Goal: Information Seeking & Learning: Find specific page/section

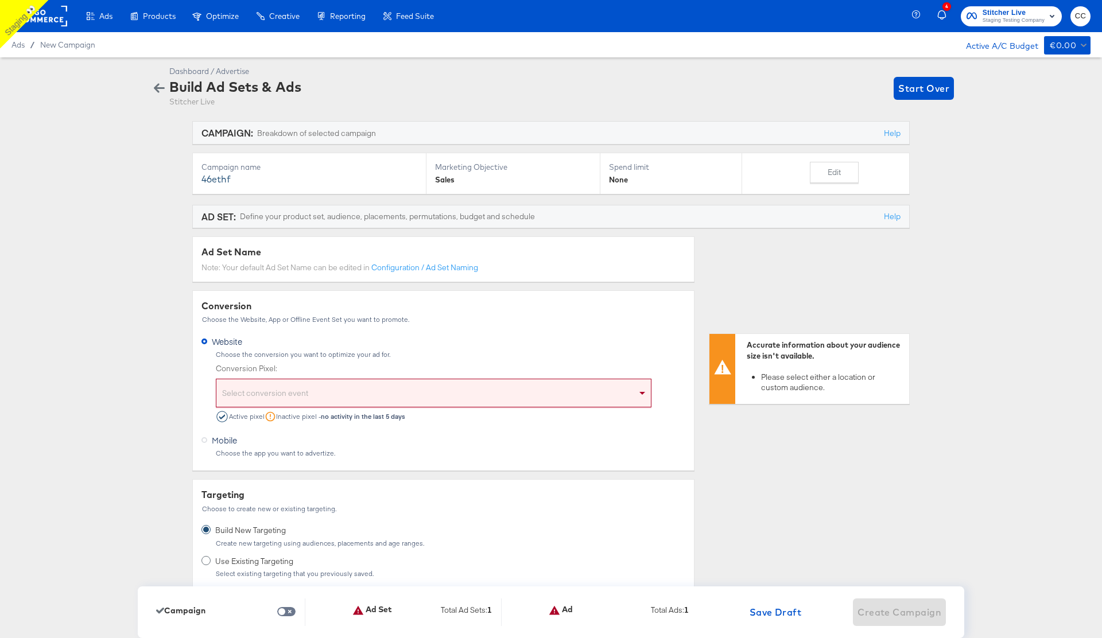
click at [1082, 21] on span "CC" at bounding box center [1080, 16] width 11 height 13
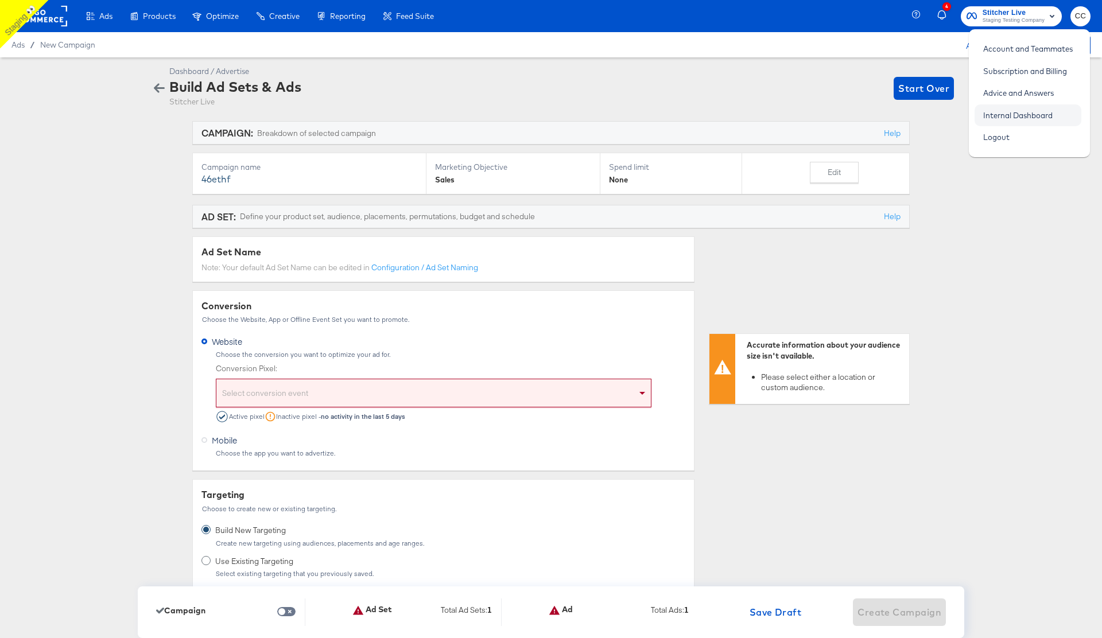
click at [1024, 118] on link "Internal Dashboard" at bounding box center [1018, 115] width 87 height 21
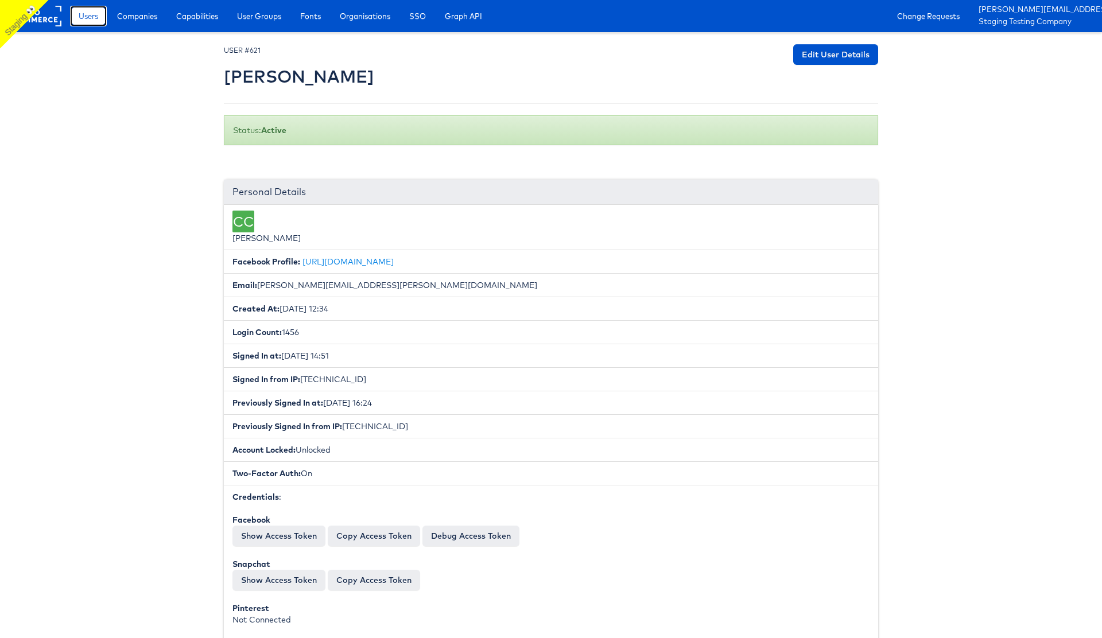
click at [86, 20] on span "Users" at bounding box center [89, 15] width 20 height 11
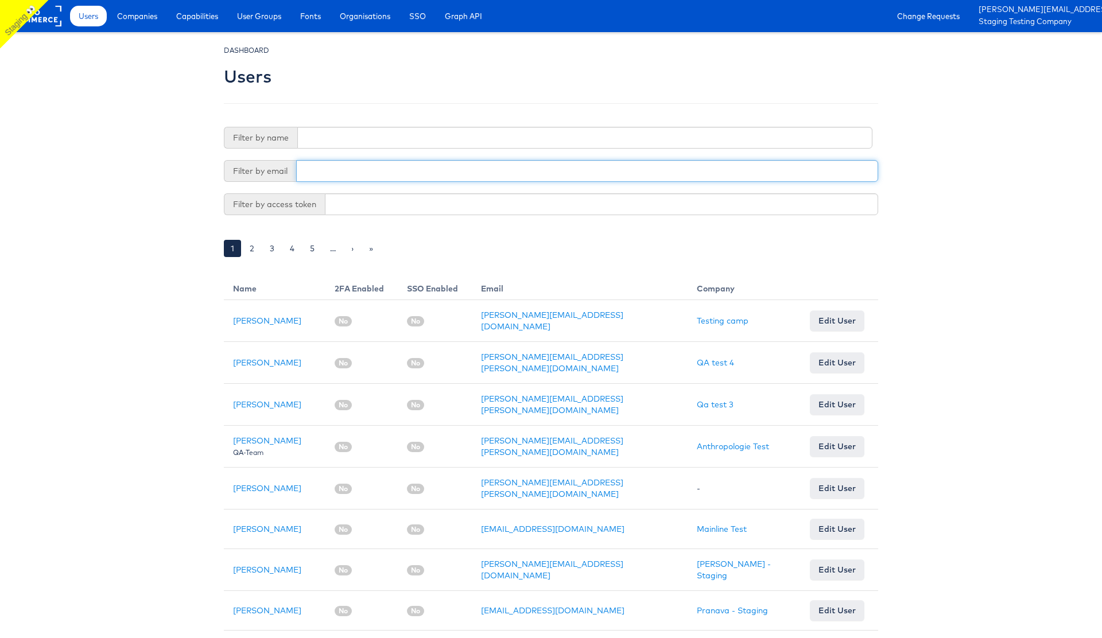
click at [340, 173] on input "text" at bounding box center [587, 171] width 582 height 22
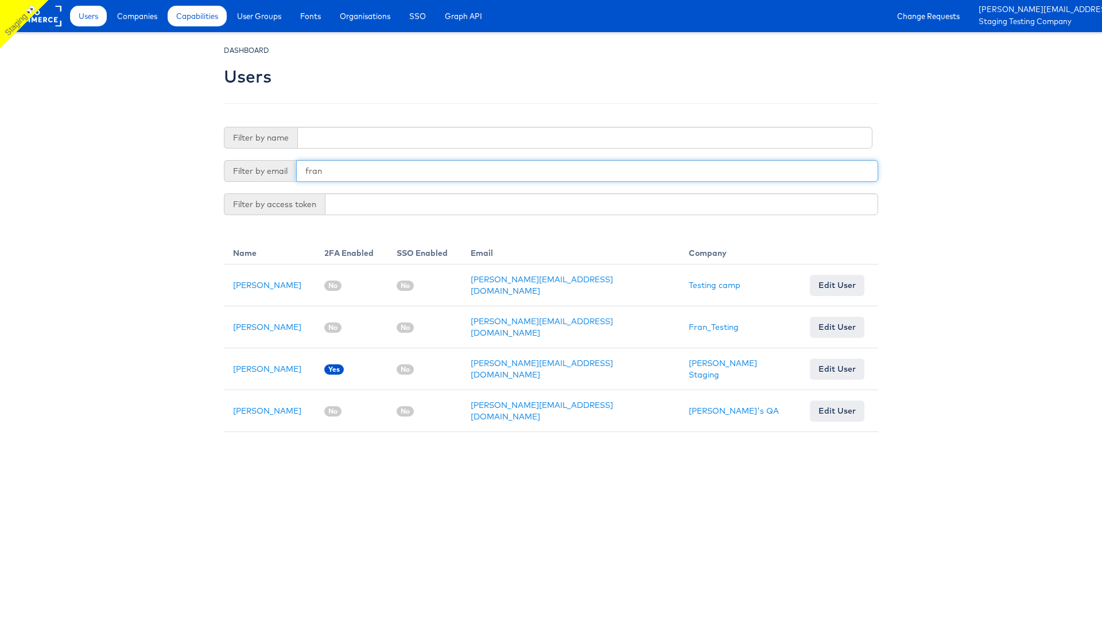
type input "fran"
click at [201, 17] on span "Capabilities" at bounding box center [197, 15] width 42 height 11
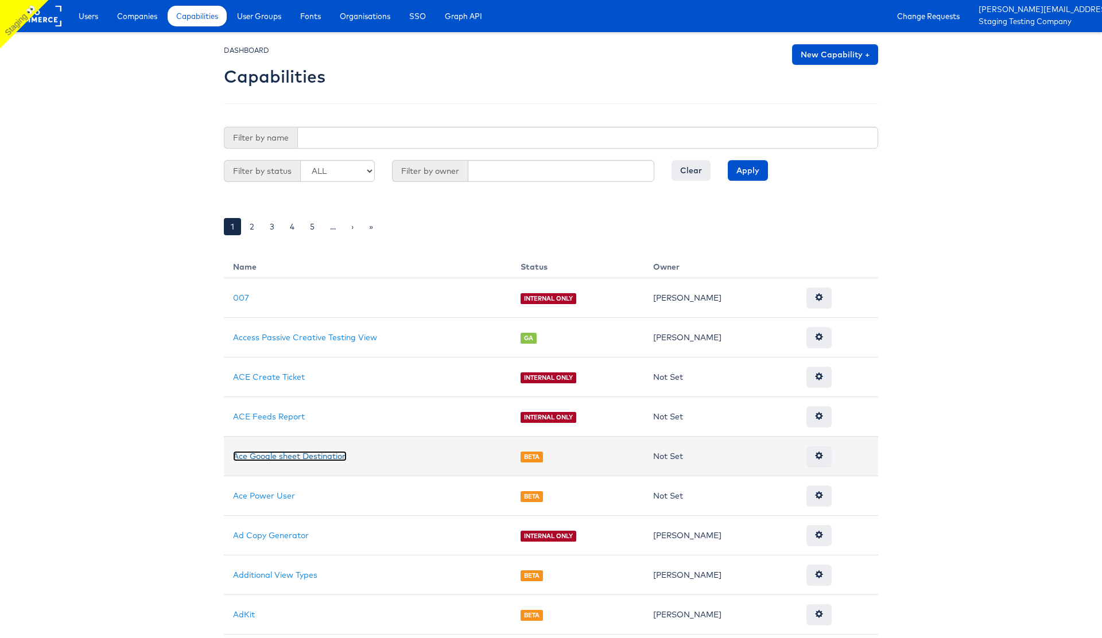
click at [296, 456] on link "Ace Google sheet Destination" at bounding box center [290, 456] width 114 height 10
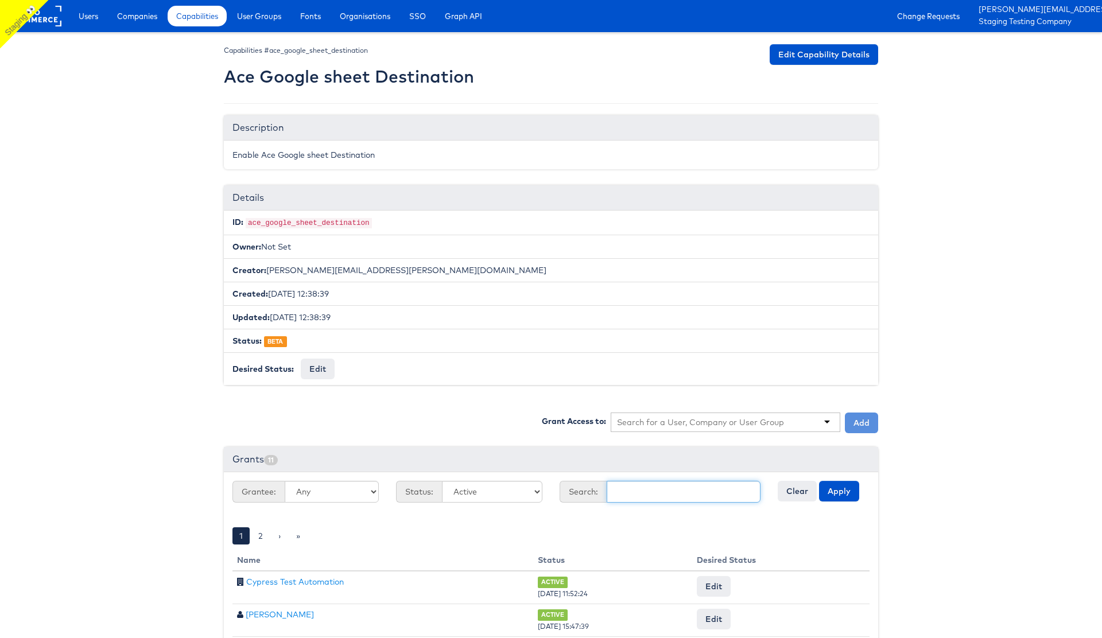
click at [645, 490] on input "text" at bounding box center [684, 492] width 154 height 22
type input "fran"
click at [841, 495] on button "Apply" at bounding box center [839, 491] width 40 height 21
click at [841, 494] on button "Apply" at bounding box center [839, 491] width 40 height 21
click at [198, 19] on span "Capabilities" at bounding box center [197, 15] width 42 height 11
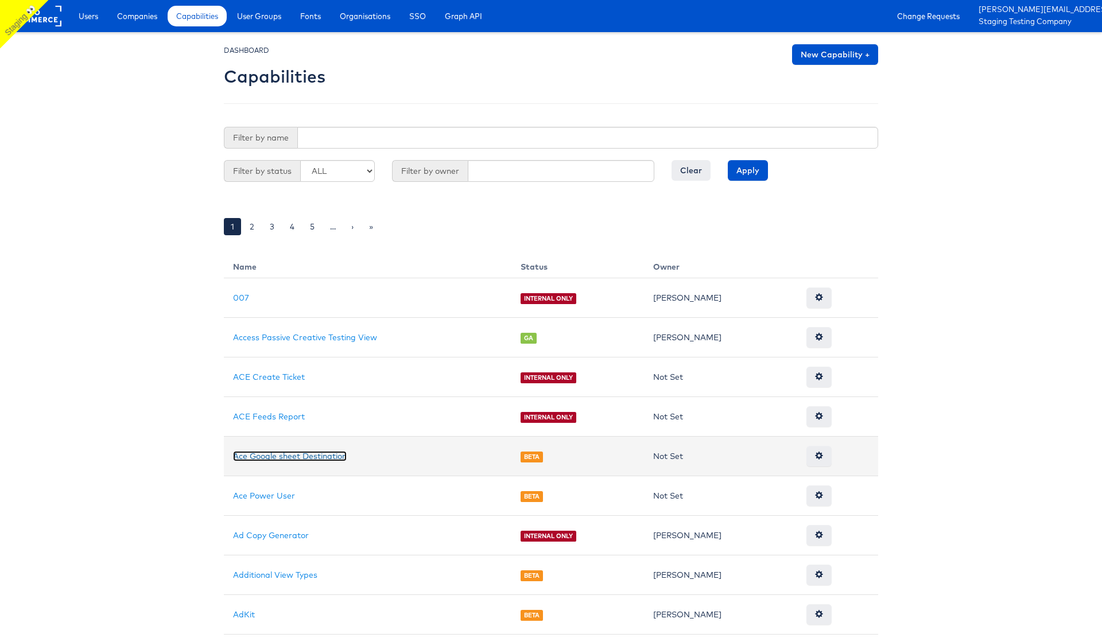
click at [292, 455] on link "Ace Google sheet Destination" at bounding box center [290, 456] width 114 height 10
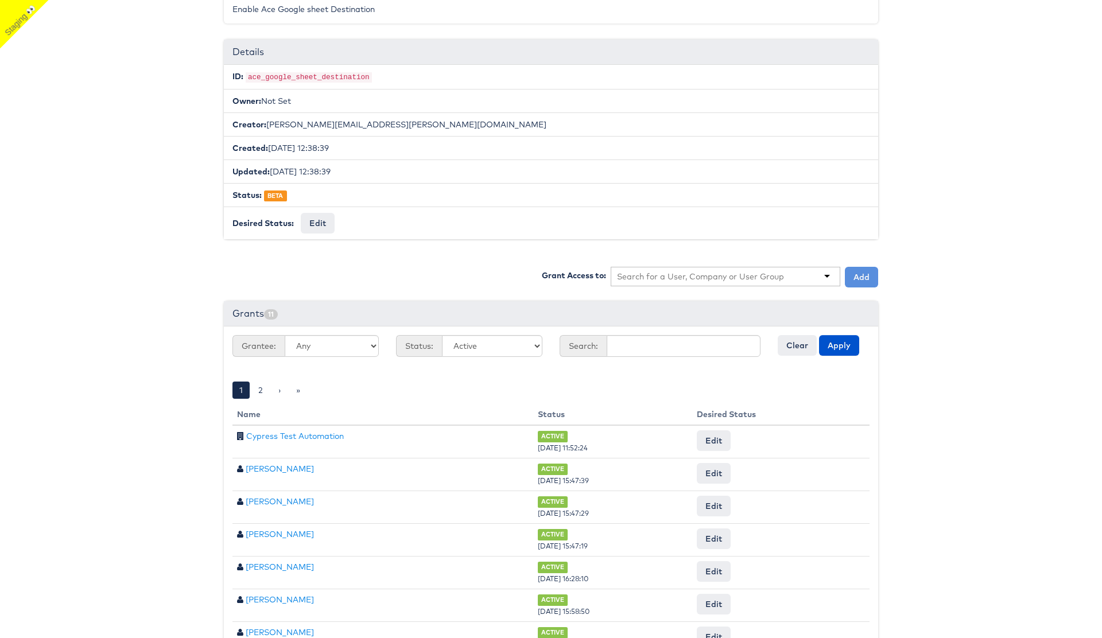
scroll to position [161, 0]
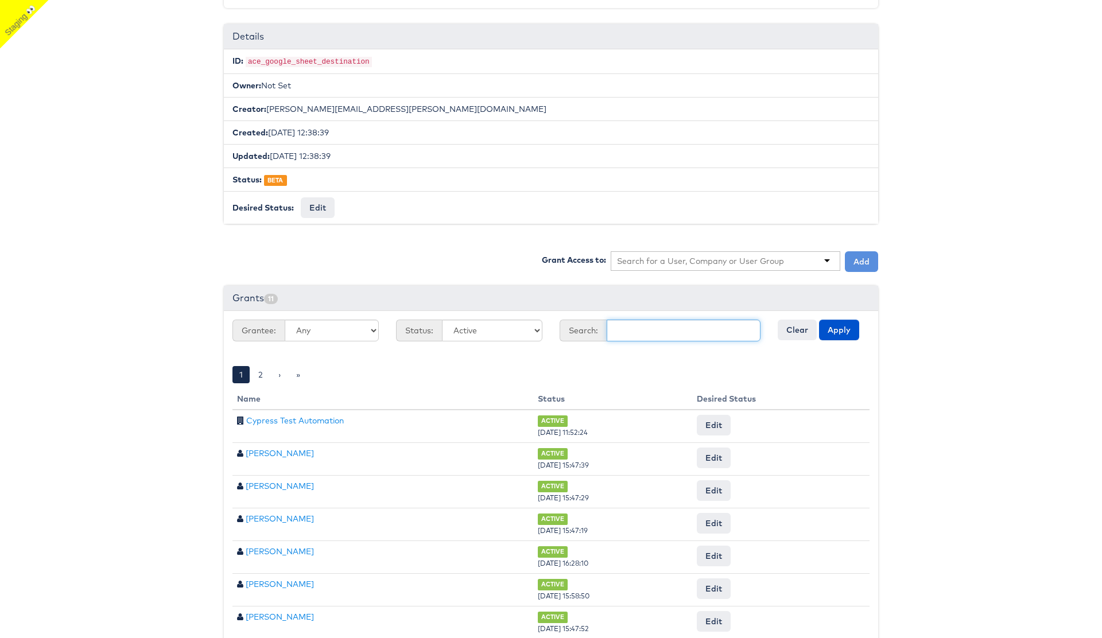
click at [642, 329] on input "text" at bounding box center [684, 331] width 154 height 22
type input "[PERSON_NAME]"
click at [841, 333] on button "Apply" at bounding box center [839, 330] width 40 height 21
click at [839, 331] on button "Apply" at bounding box center [839, 330] width 40 height 21
click at [843, 331] on button "Apply" at bounding box center [839, 330] width 40 height 21
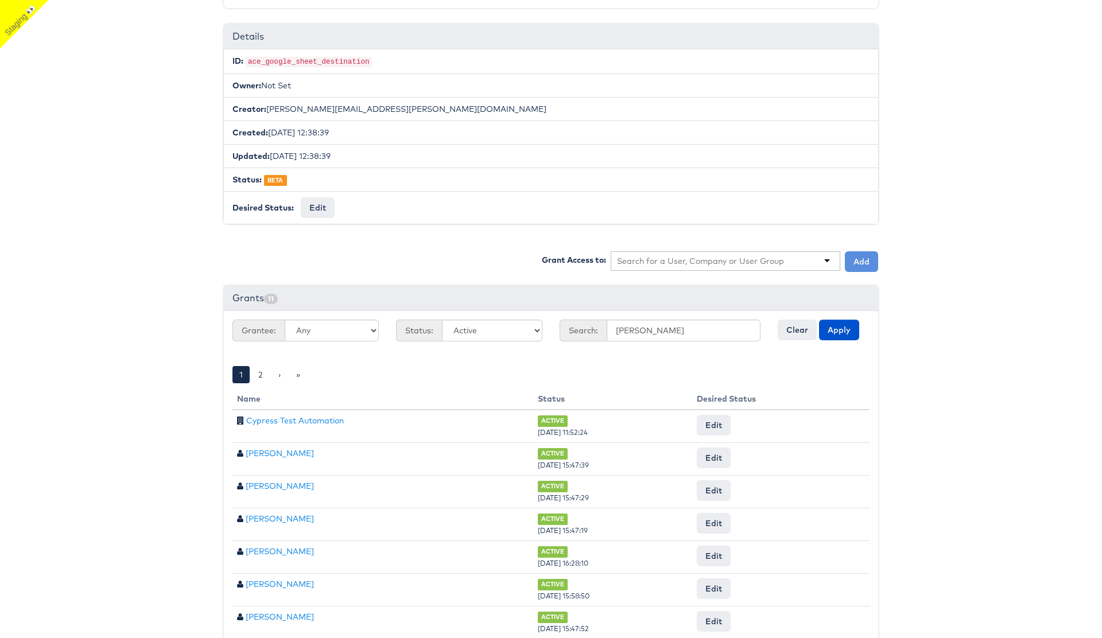
click at [106, 288] on body "Users Companies Capabilities User Groups Fonts Organisations SSO Graph API Chan…" at bounding box center [551, 318] width 1102 height 959
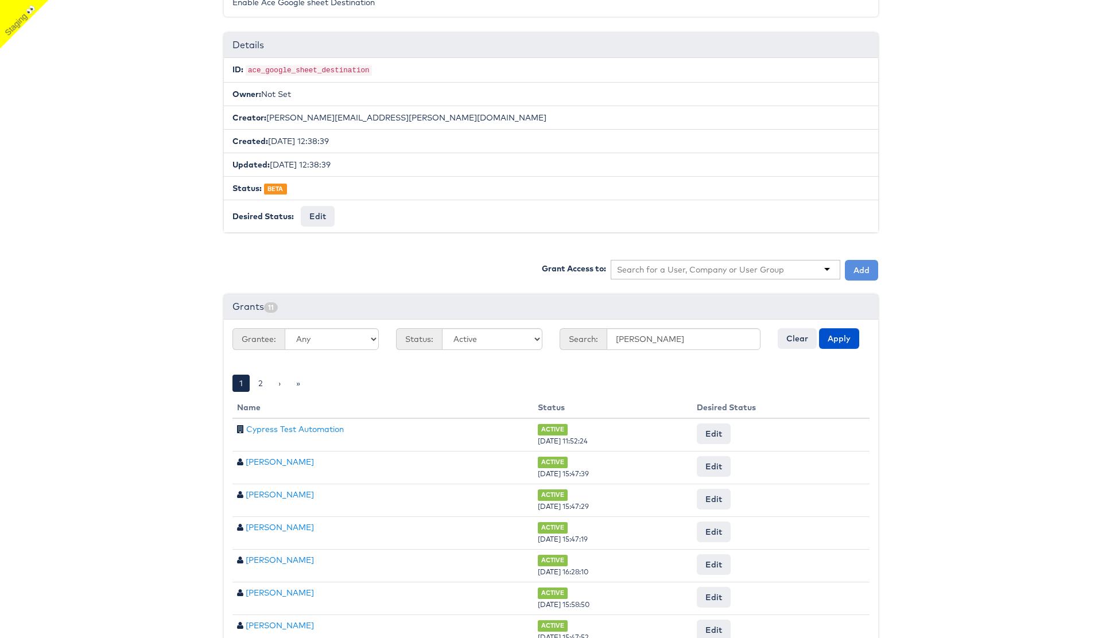
scroll to position [0, 0]
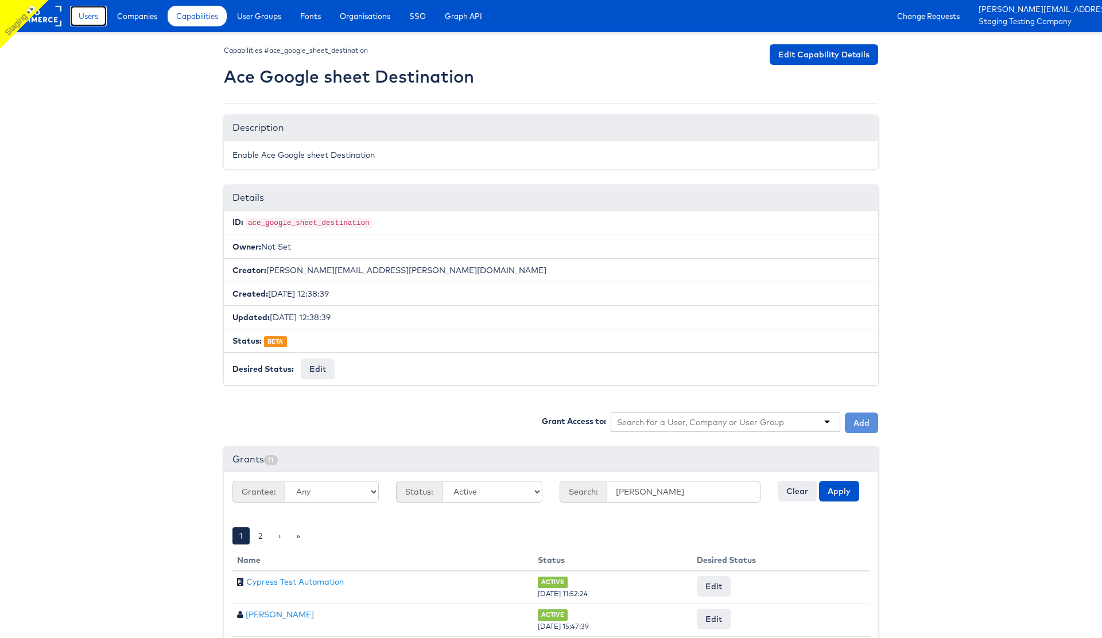
click at [98, 17] on span "Users" at bounding box center [89, 15] width 20 height 11
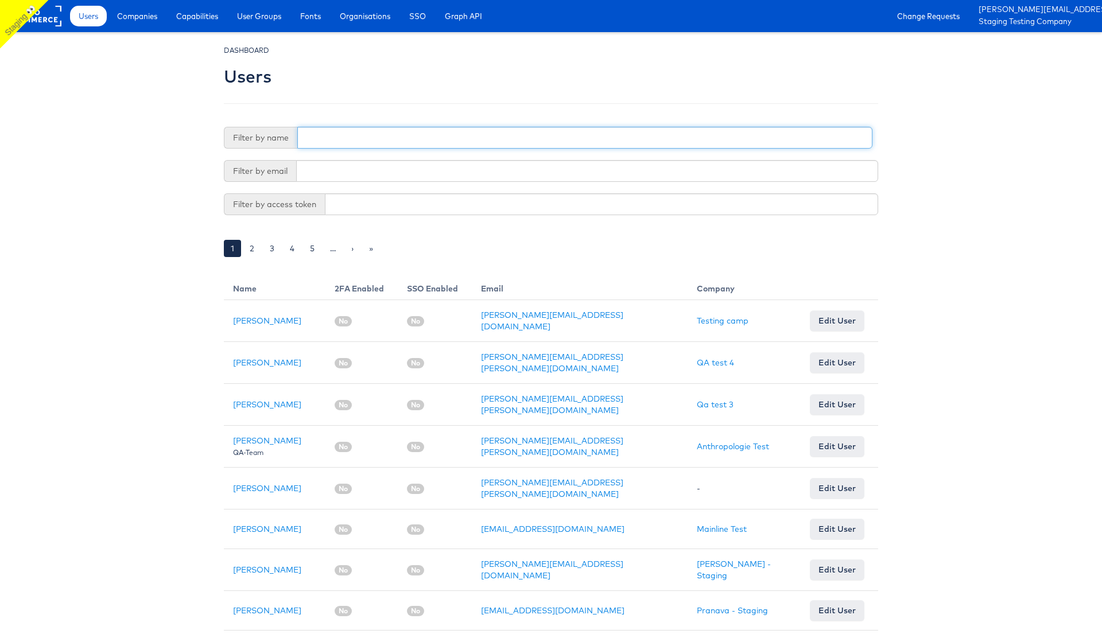
click at [343, 136] on input "text" at bounding box center [584, 138] width 575 height 22
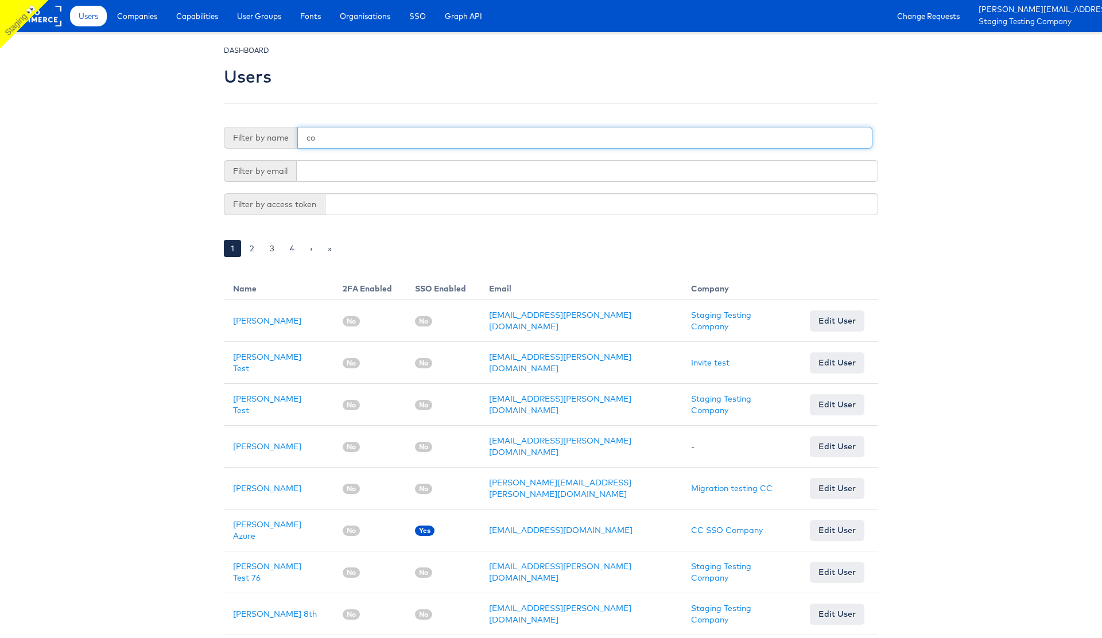
type input "c"
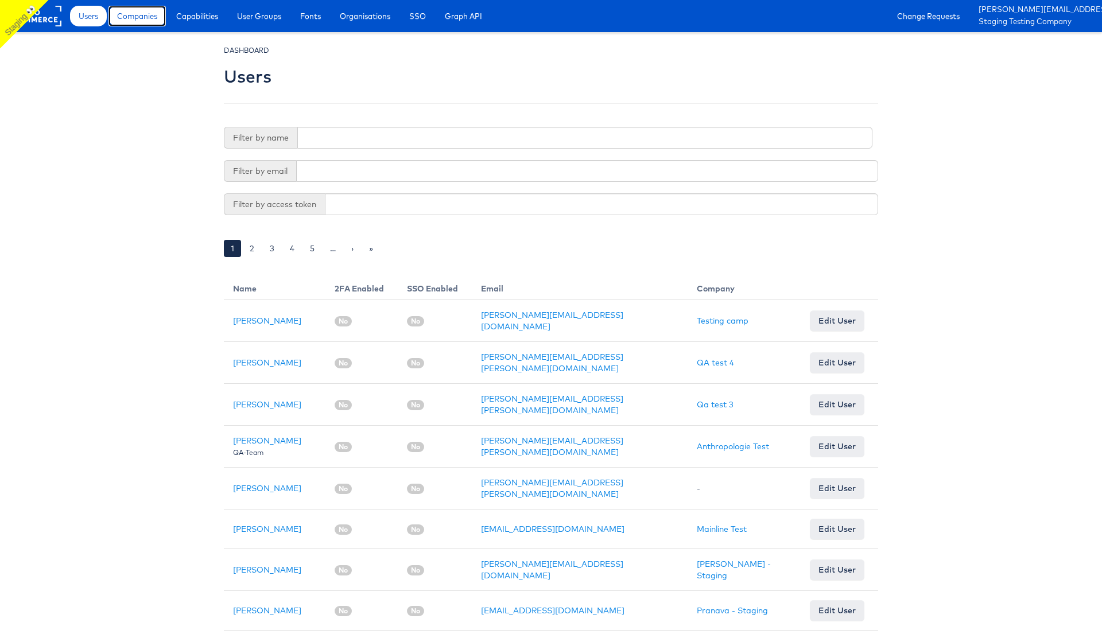
click at [147, 17] on span "Companies" at bounding box center [137, 15] width 40 height 11
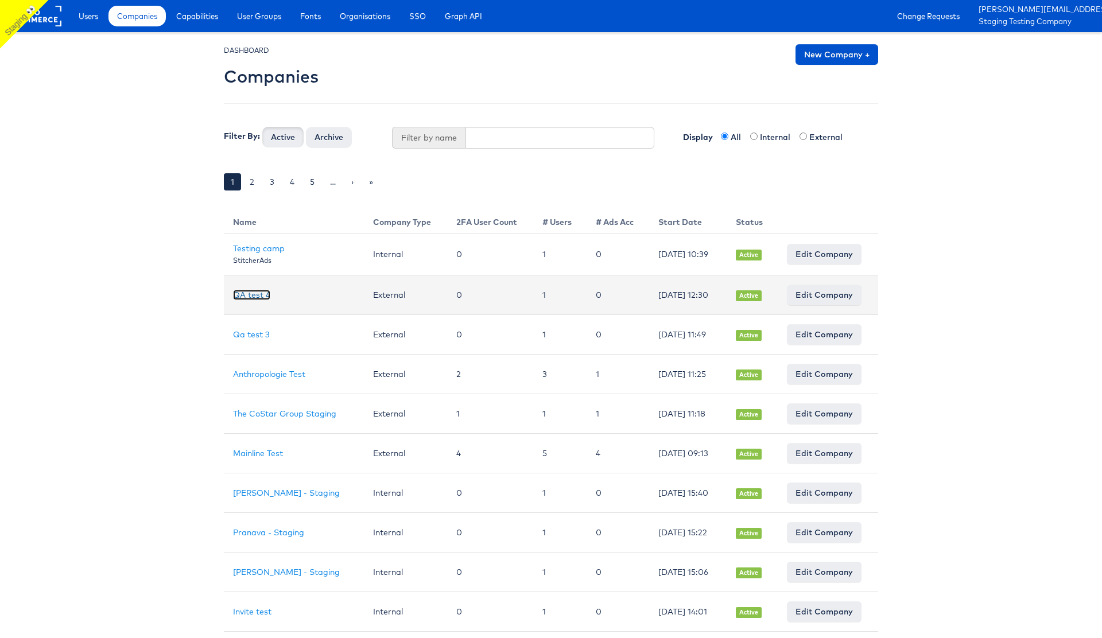
click at [260, 296] on link "QA test 4" at bounding box center [251, 295] width 37 height 10
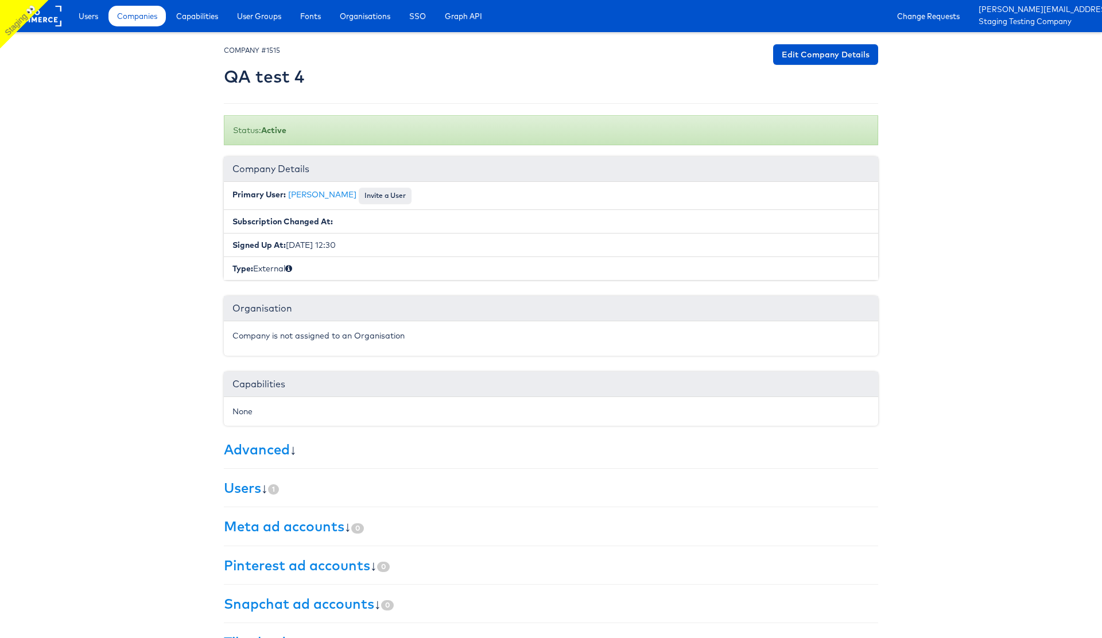
scroll to position [36, 0]
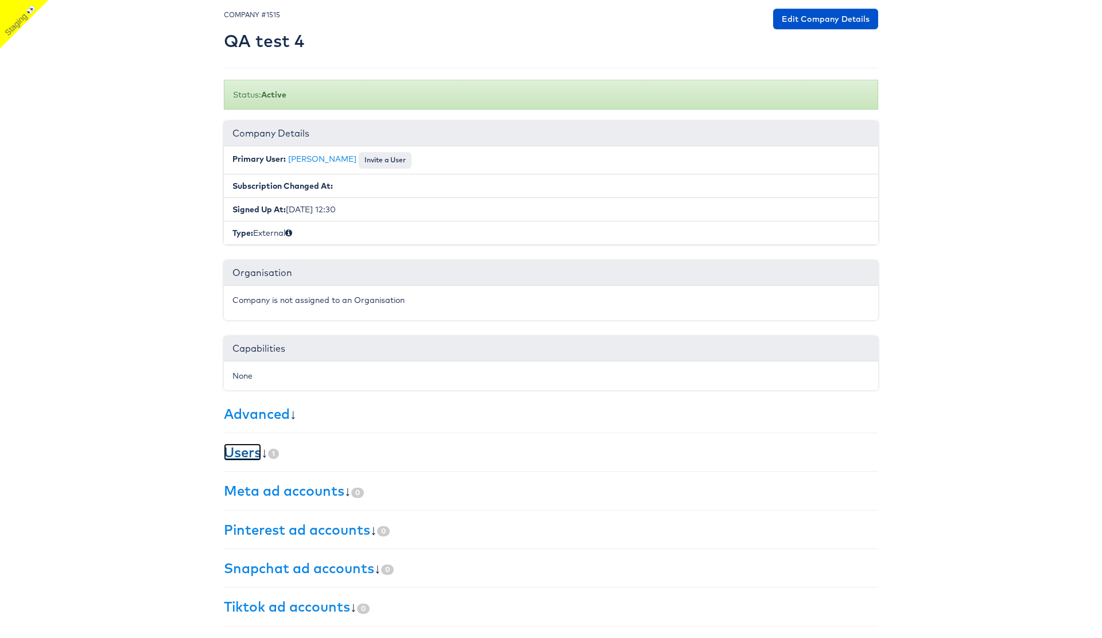
click at [249, 453] on link "Users" at bounding box center [242, 452] width 37 height 17
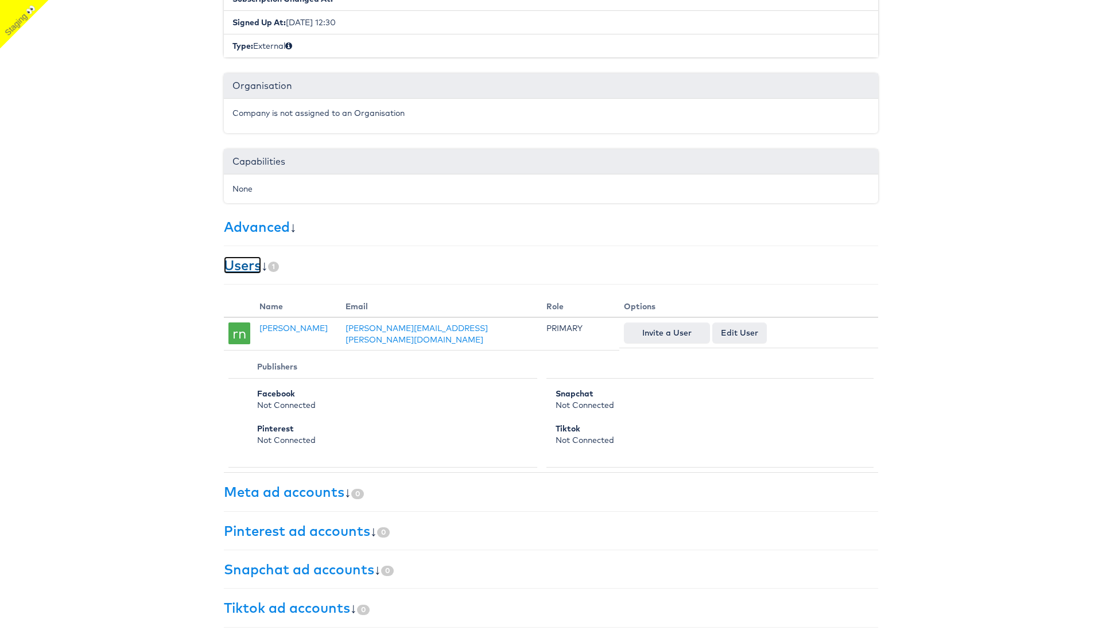
scroll to position [0, 0]
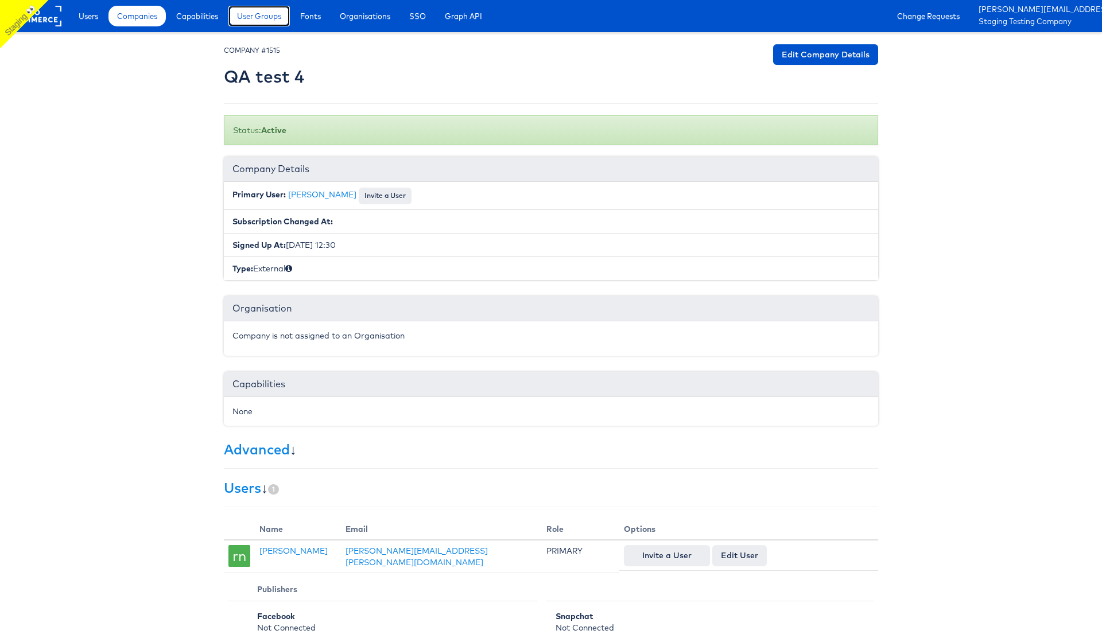
click at [263, 20] on span "User Groups" at bounding box center [259, 15] width 44 height 11
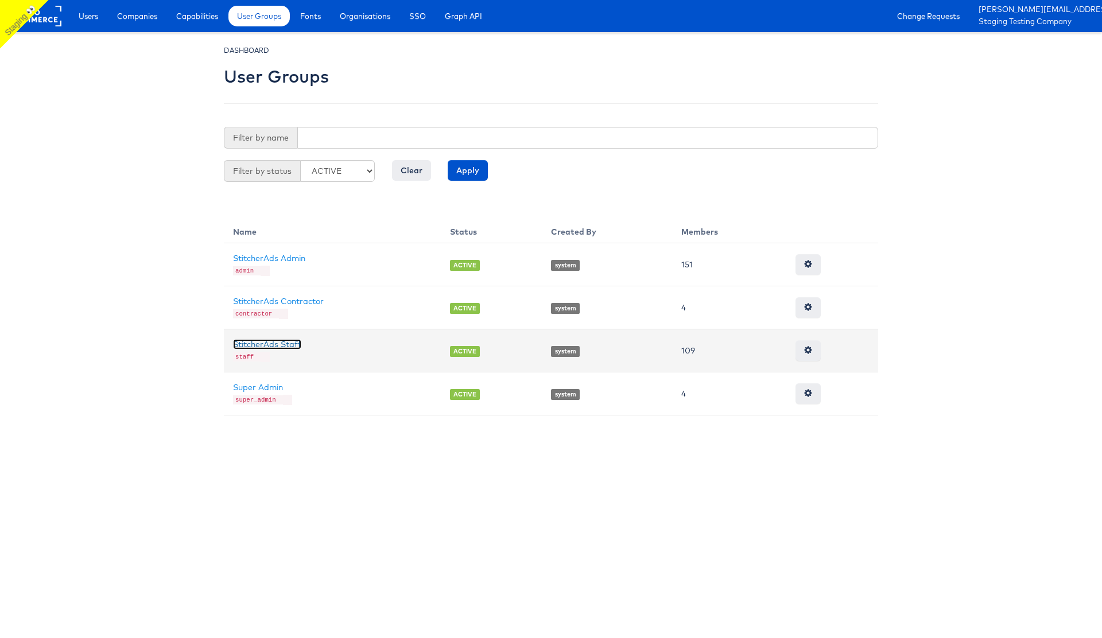
click at [289, 340] on link "StitcherAds Staff" at bounding box center [267, 344] width 68 height 10
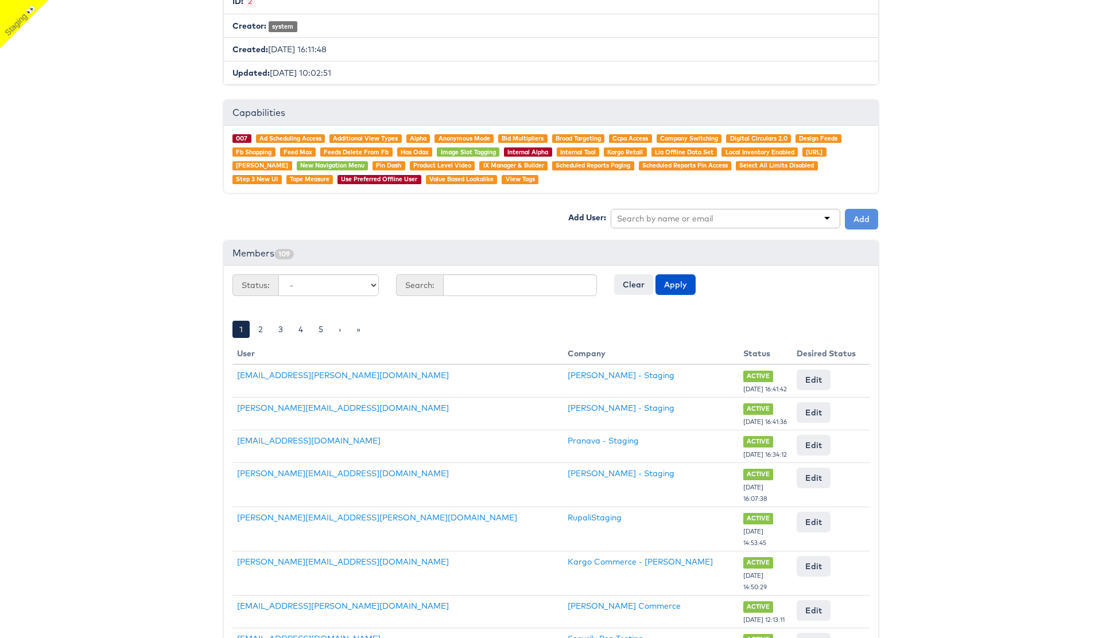
scroll to position [175, 0]
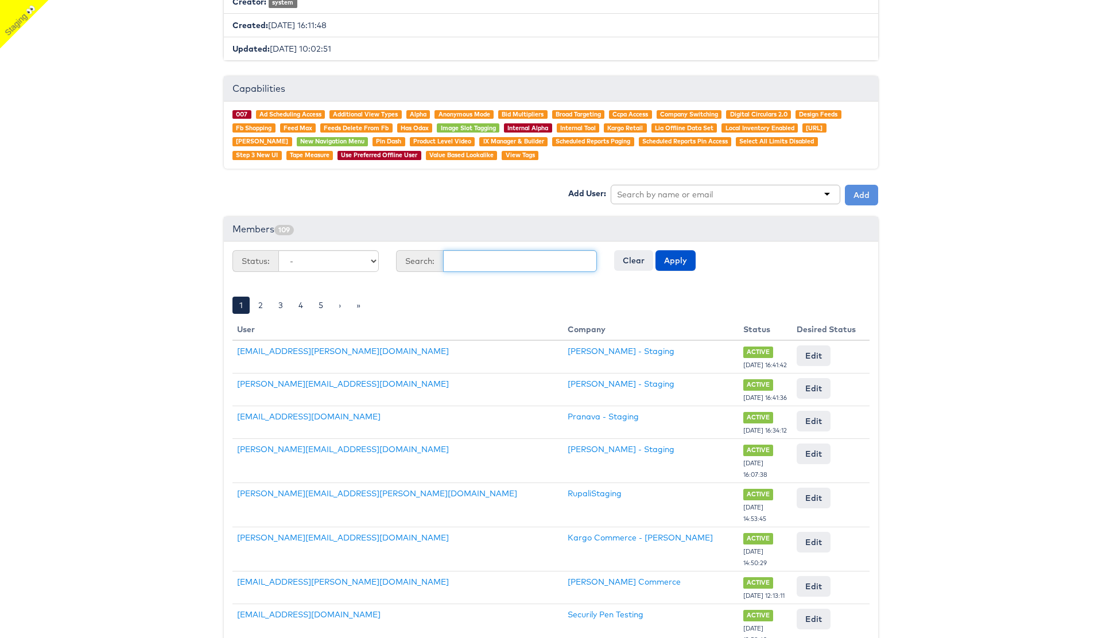
click at [501, 259] on input "text" at bounding box center [520, 261] width 154 height 22
type input "colin"
click at [682, 259] on button "Apply" at bounding box center [675, 260] width 40 height 21
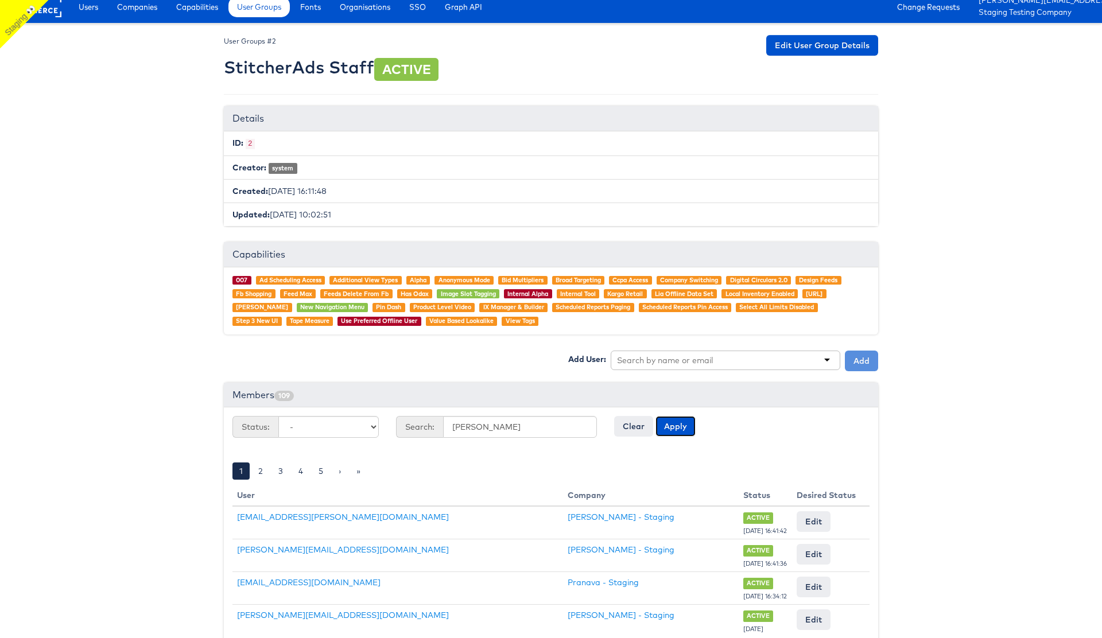
scroll to position [0, 0]
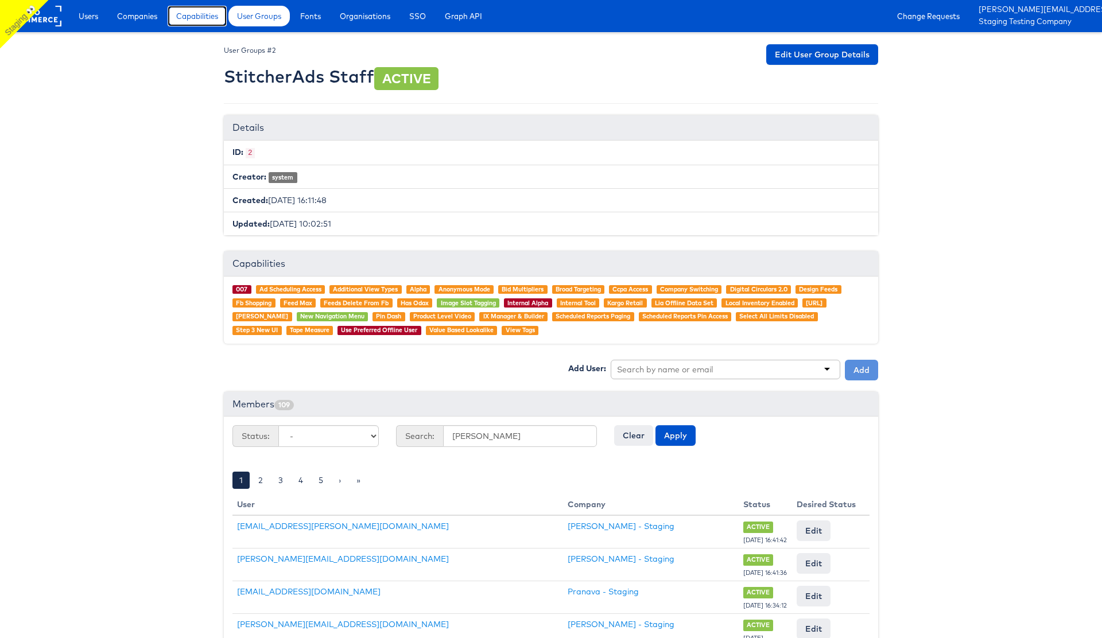
click at [205, 18] on span "Capabilities" at bounding box center [197, 15] width 42 height 11
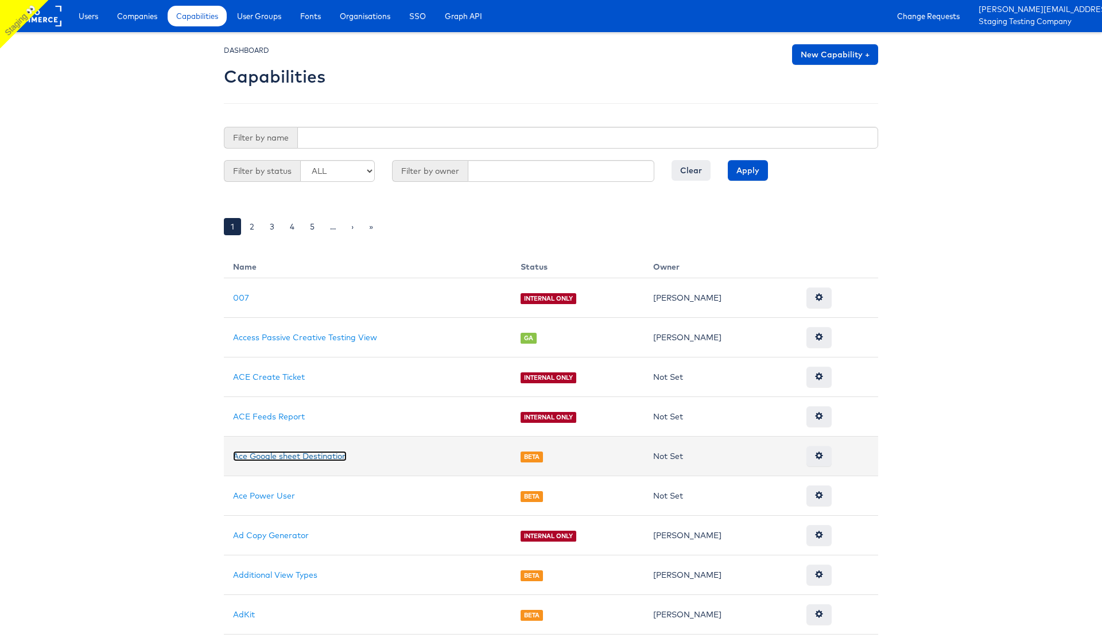
click at [298, 458] on link "Ace Google sheet Destination" at bounding box center [290, 456] width 114 height 10
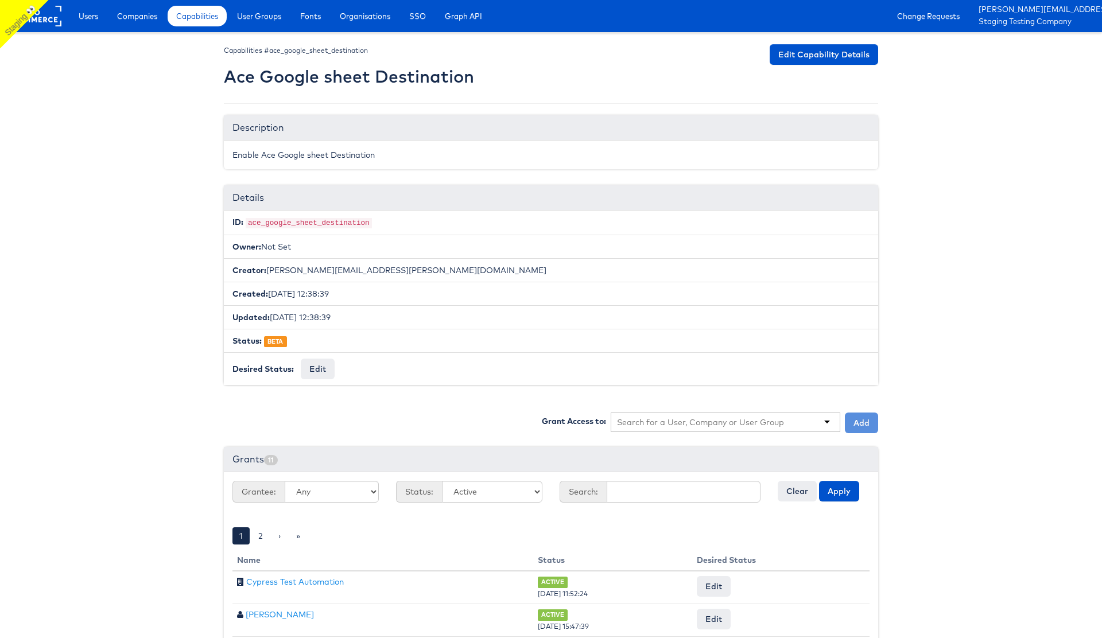
click at [678, 425] on input "text" at bounding box center [701, 422] width 168 height 11
type input "stella"
click at [863, 425] on button "Add" at bounding box center [861, 423] width 33 height 21
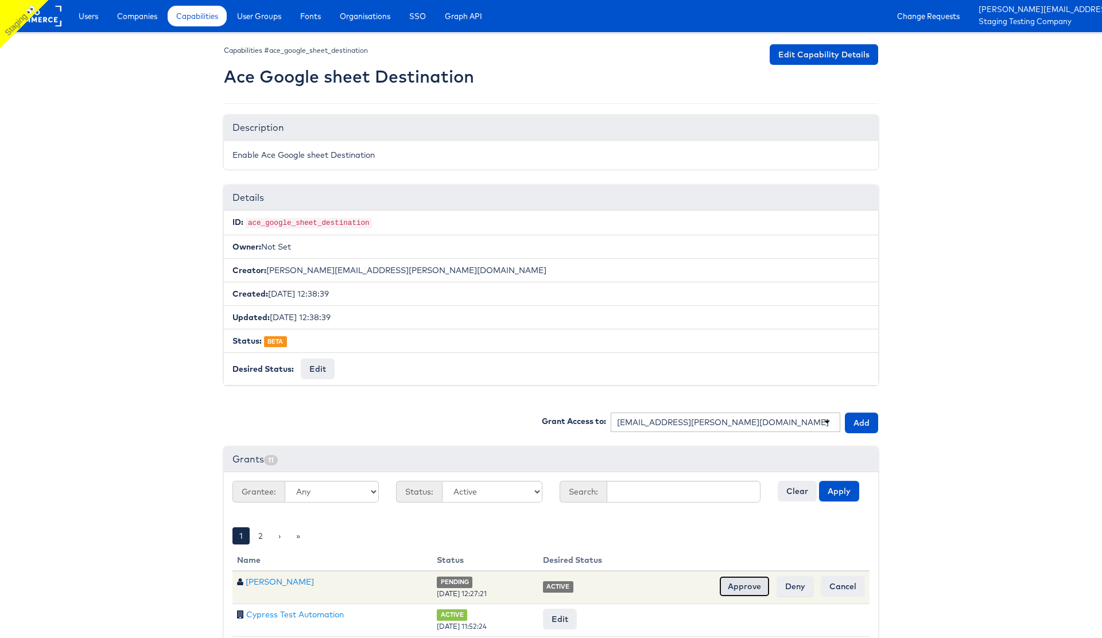
click at [737, 591] on input "Approve" at bounding box center [744, 586] width 51 height 21
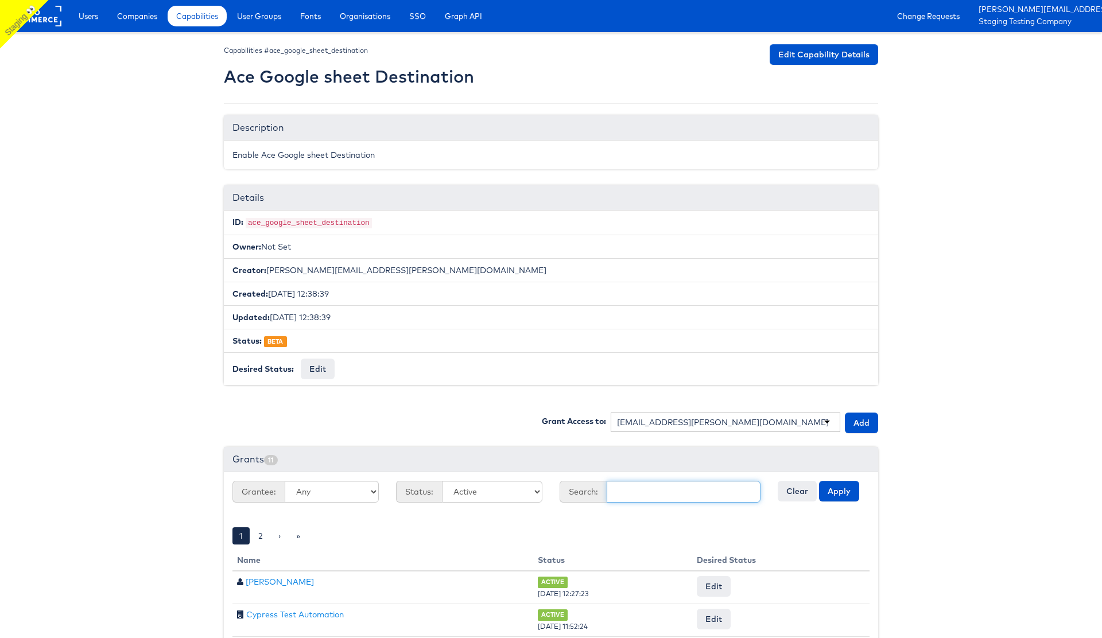
click at [642, 491] on input "text" at bounding box center [684, 492] width 154 height 22
type input "stell"
click at [843, 481] on button "Apply" at bounding box center [839, 491] width 40 height 21
click at [201, 19] on span "Capabilities" at bounding box center [197, 15] width 42 height 11
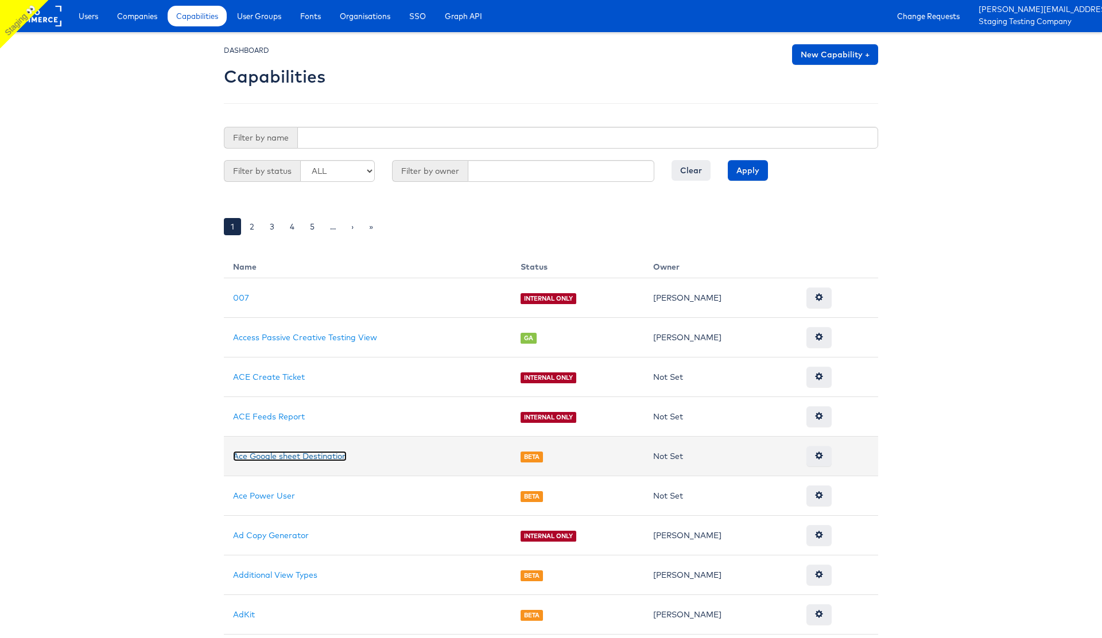
click at [288, 458] on link "Ace Google sheet Destination" at bounding box center [290, 456] width 114 height 10
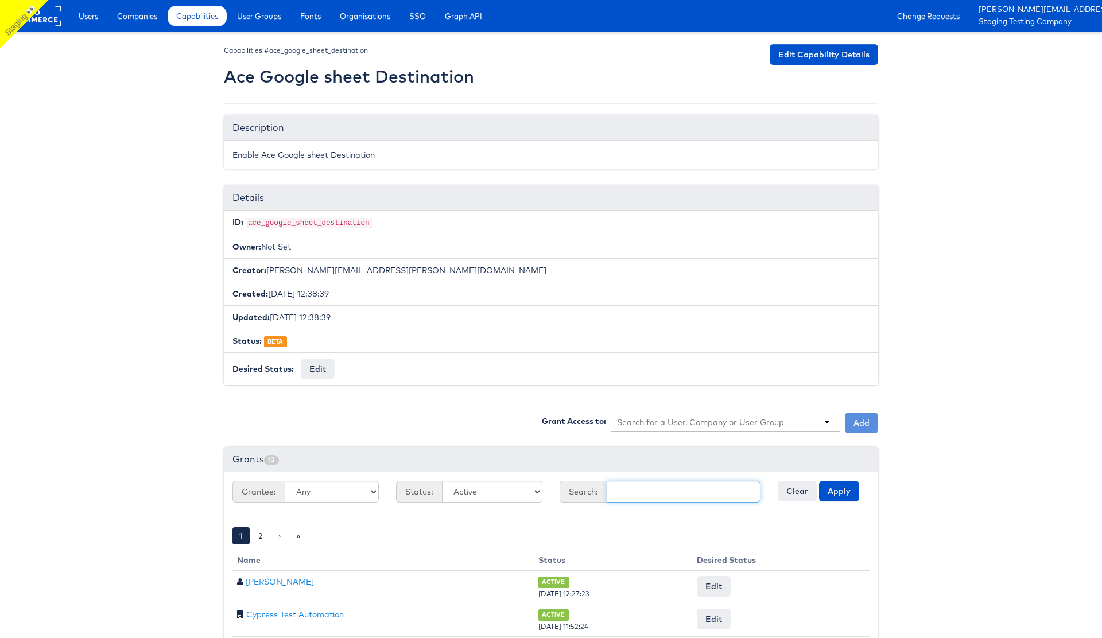
click at [661, 495] on input "text" at bounding box center [684, 492] width 154 height 22
type input "[PERSON_NAME]"
click at [841, 490] on button "Apply" at bounding box center [839, 491] width 40 height 21
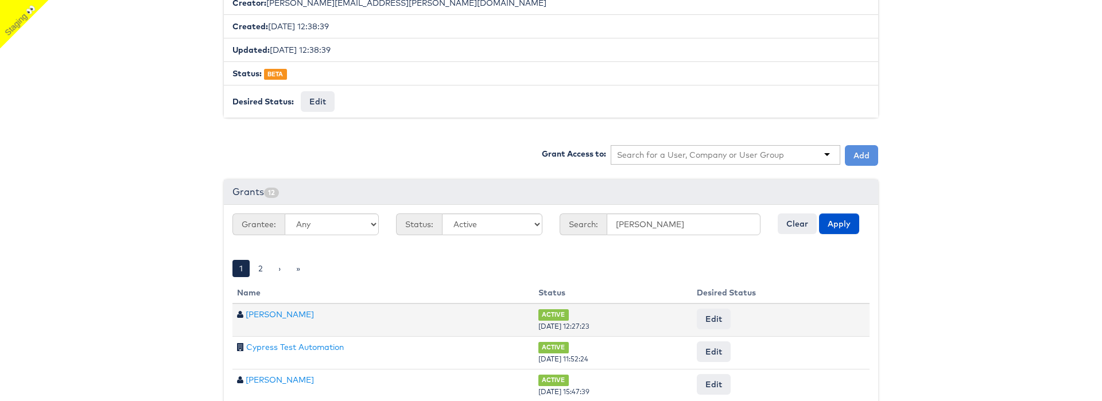
scroll to position [309, 0]
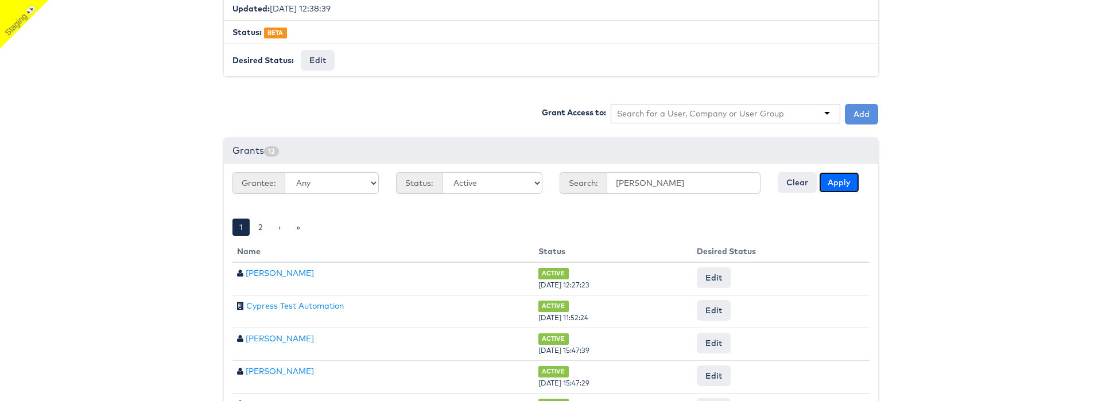
click at [835, 181] on button "Apply" at bounding box center [839, 182] width 40 height 21
click at [129, 185] on body "Users Companies Capabilities User Groups Fonts Organisations SSO Graph API Chan…" at bounding box center [551, 170] width 1102 height 959
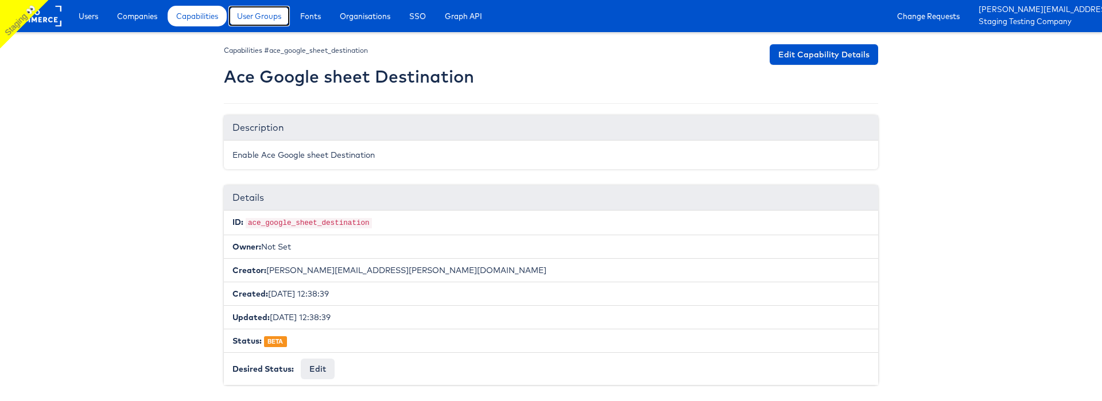
click at [261, 18] on span "User Groups" at bounding box center [259, 15] width 44 height 11
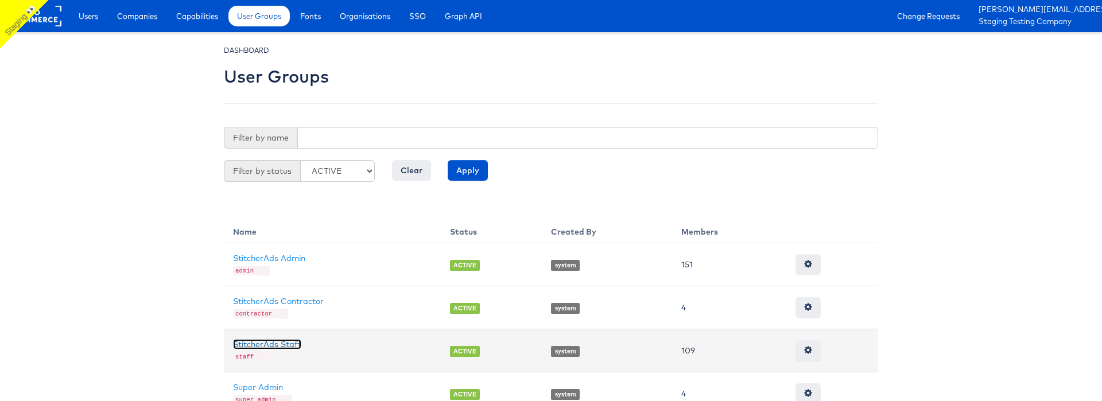
click at [273, 345] on link "StitcherAds Staff" at bounding box center [267, 344] width 68 height 10
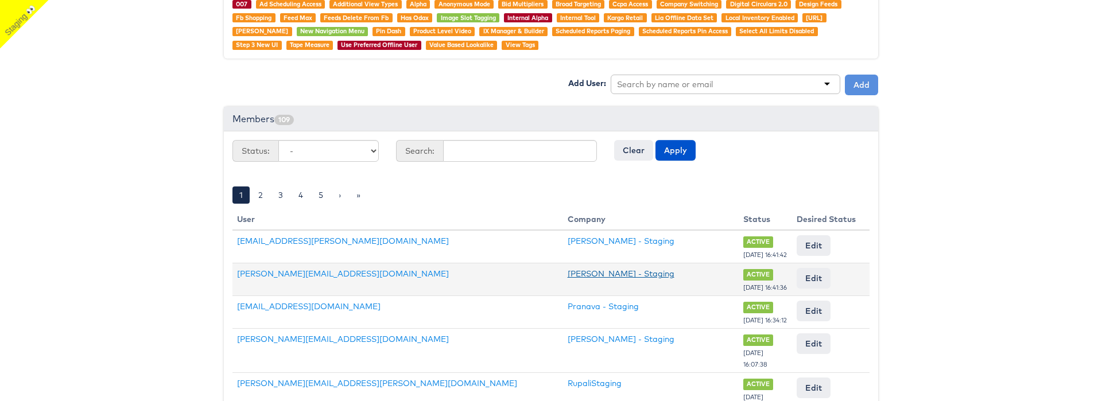
scroll to position [320, 0]
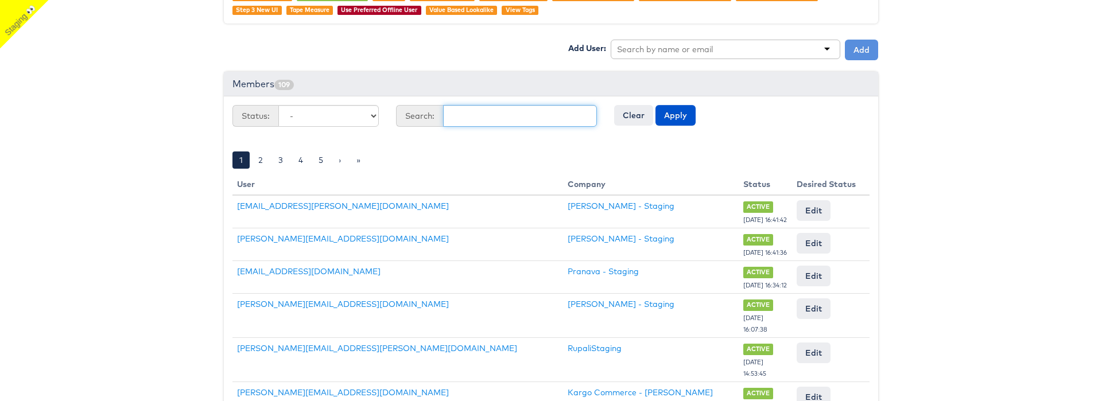
click at [466, 113] on input "text" at bounding box center [520, 116] width 154 height 22
type input "timmy"
click at [665, 117] on button "Apply" at bounding box center [675, 115] width 40 height 21
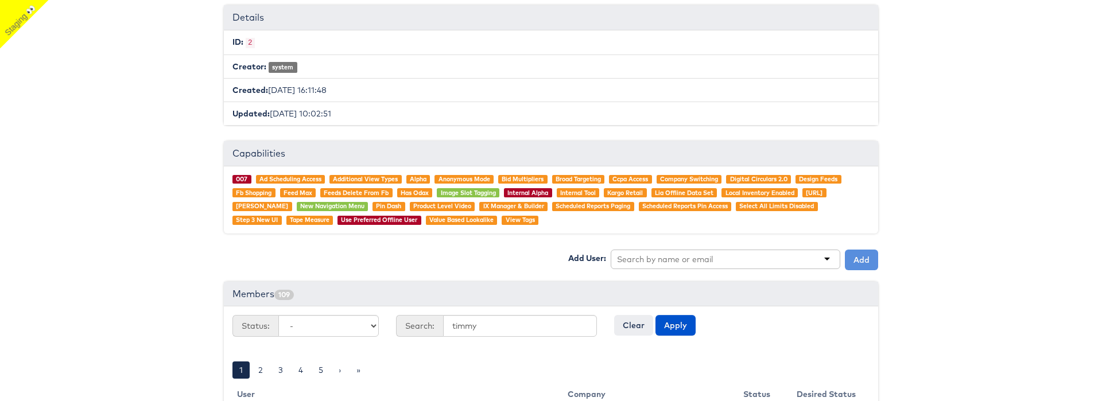
scroll to position [0, 0]
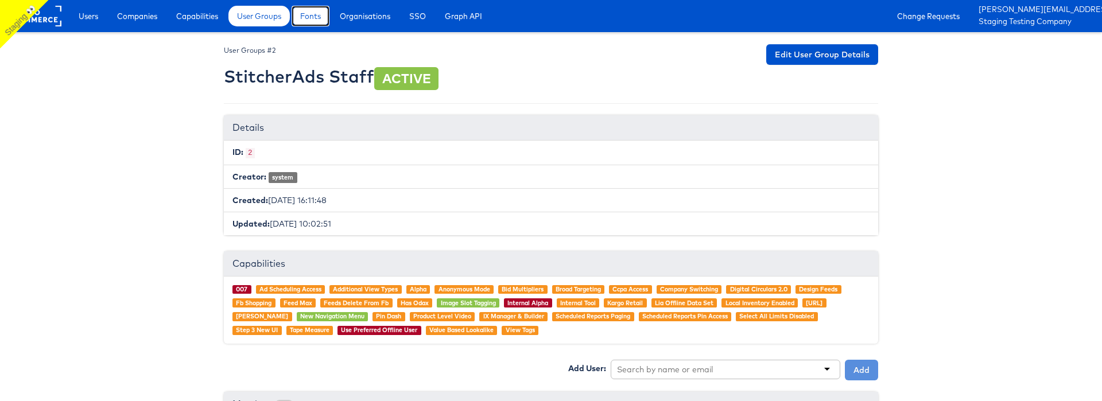
click at [312, 25] on link "Fonts" at bounding box center [311, 16] width 38 height 21
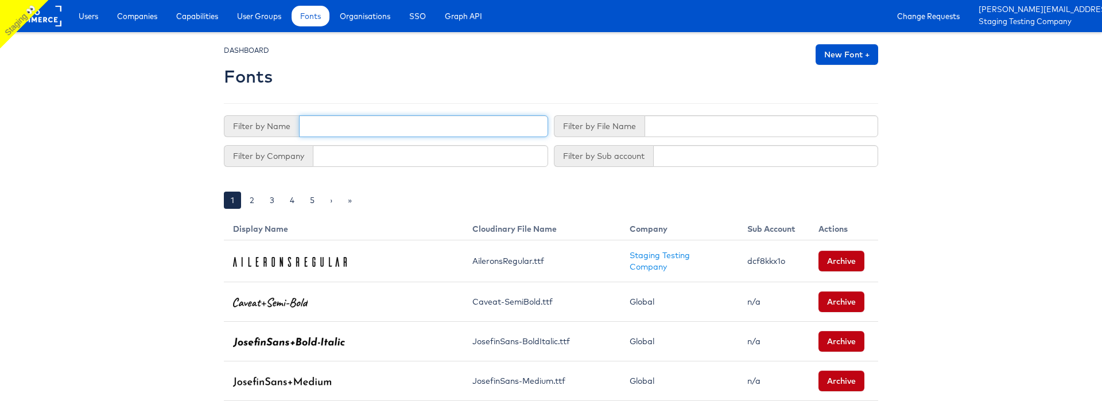
click at [379, 129] on input "text" at bounding box center [423, 126] width 249 height 22
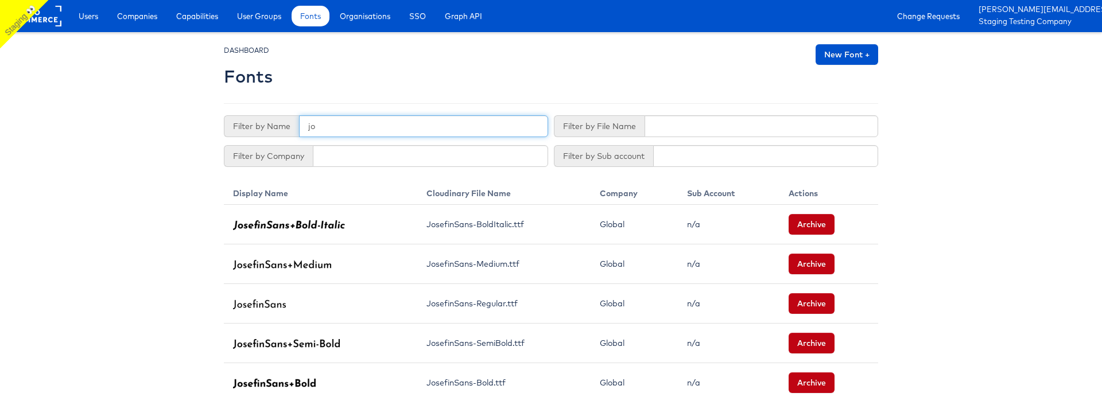
type input "j"
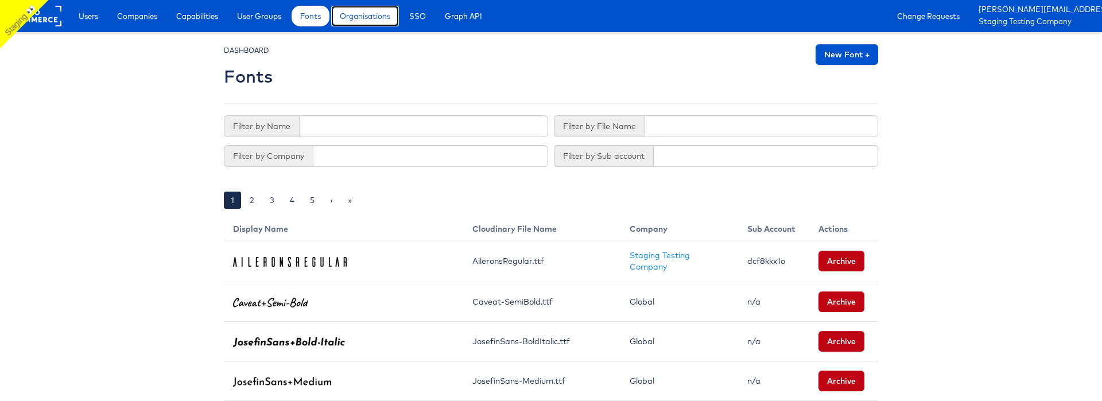
click at [370, 18] on span "Organisations" at bounding box center [365, 15] width 51 height 11
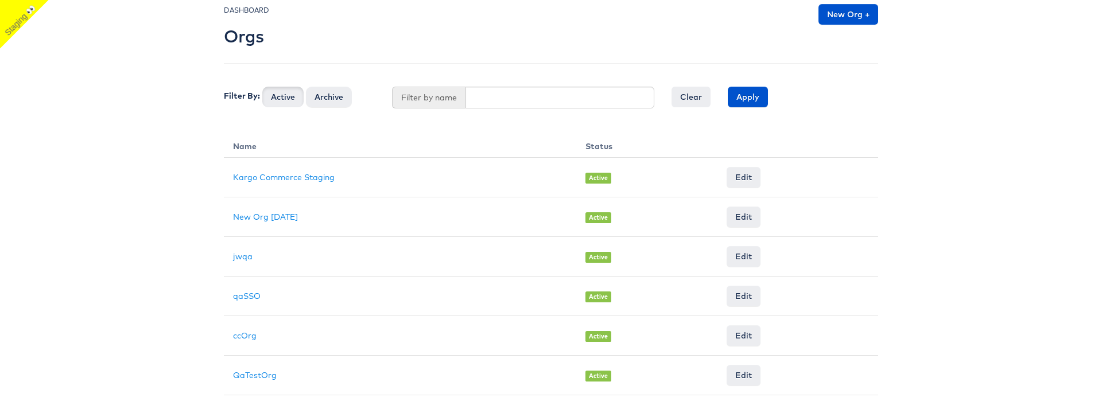
scroll to position [47, 0]
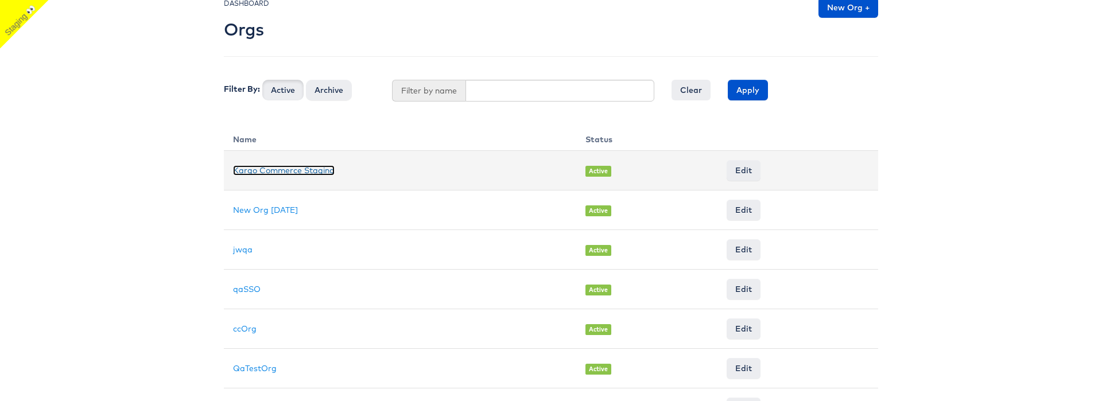
click at [282, 166] on link "Kargo Commerce Staging" at bounding box center [284, 170] width 102 height 10
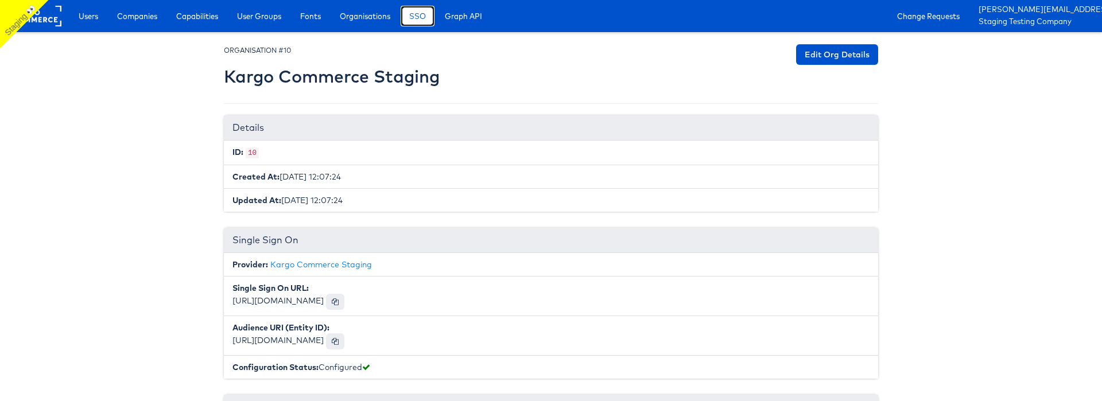
click at [421, 21] on span "SSO" at bounding box center [417, 15] width 17 height 11
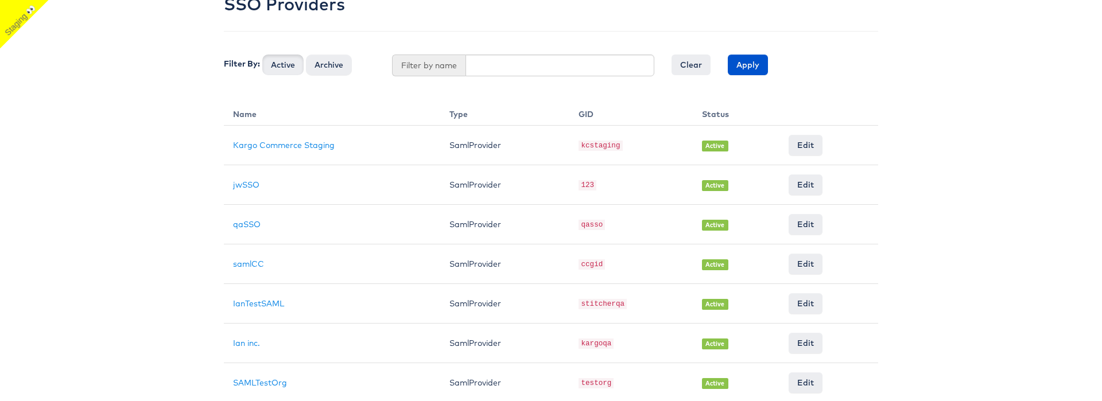
scroll to position [101, 0]
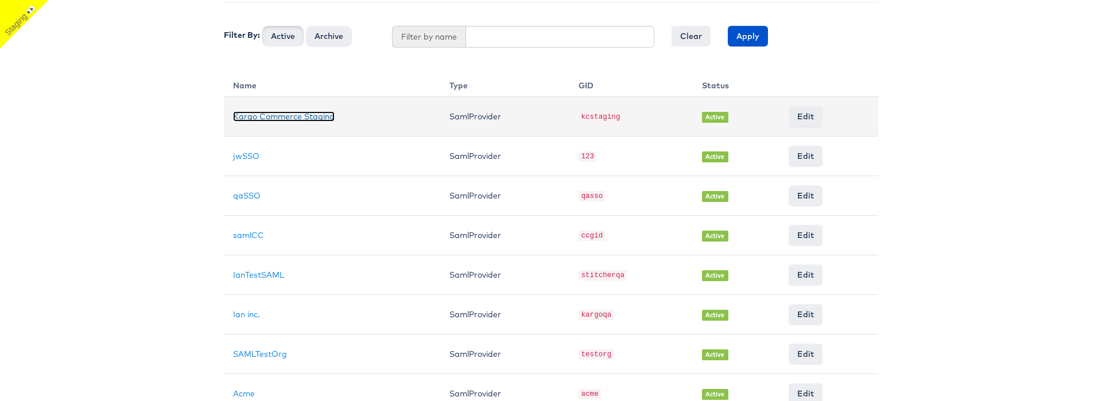
click at [293, 118] on link "Kargo Commerce Staging" at bounding box center [284, 116] width 102 height 10
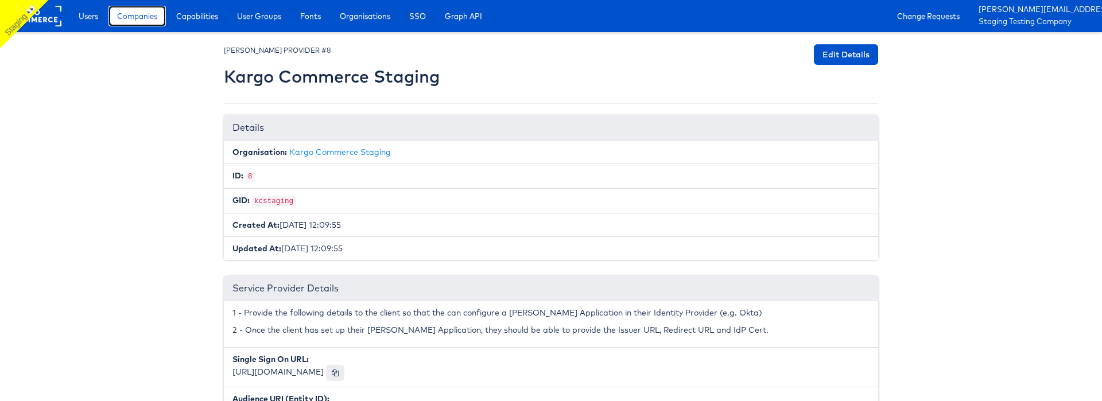
click at [147, 18] on span "Companies" at bounding box center [137, 15] width 40 height 11
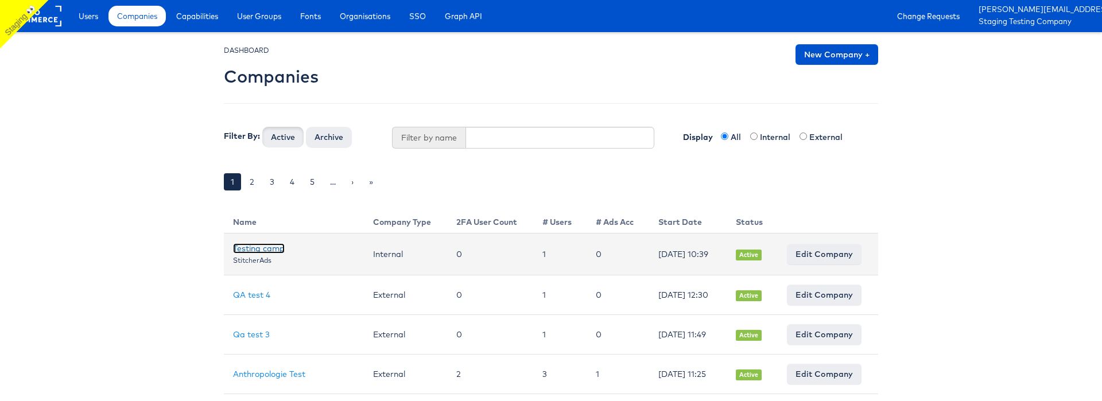
click at [262, 248] on link "Testing camp" at bounding box center [259, 248] width 52 height 10
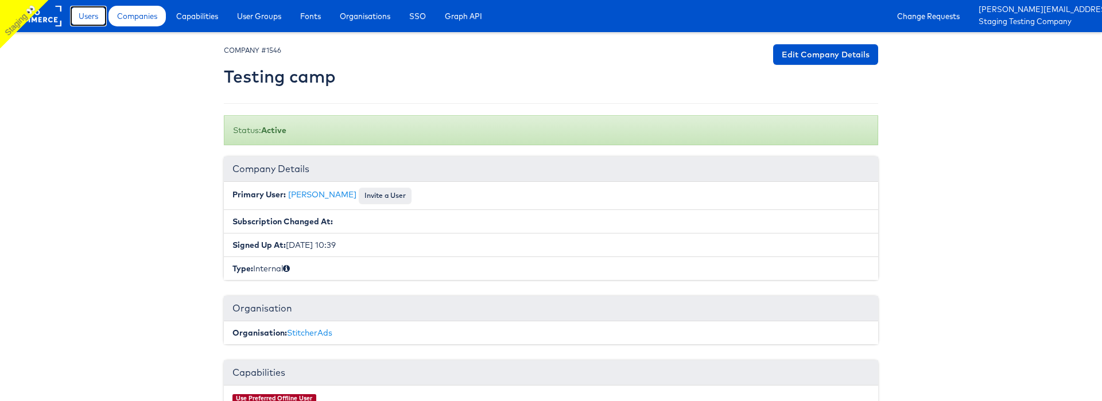
click at [88, 19] on span "Users" at bounding box center [89, 15] width 20 height 11
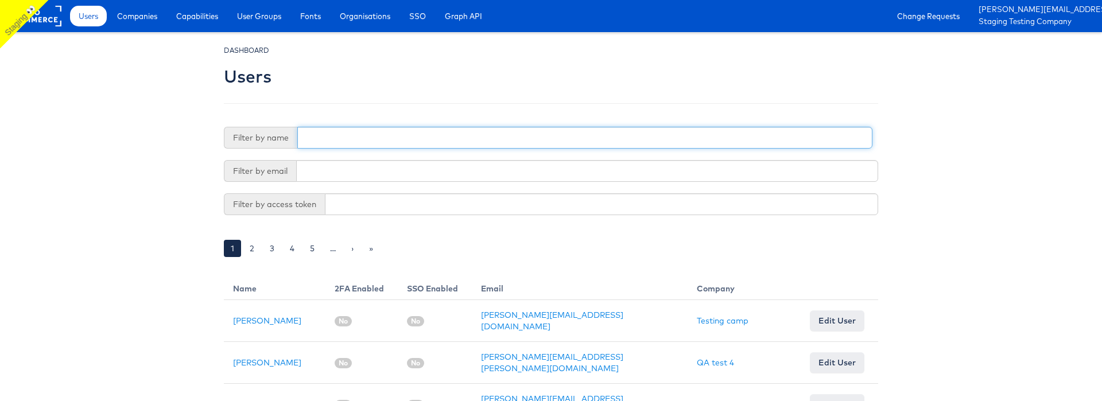
click at [352, 137] on input "text" at bounding box center [584, 138] width 575 height 22
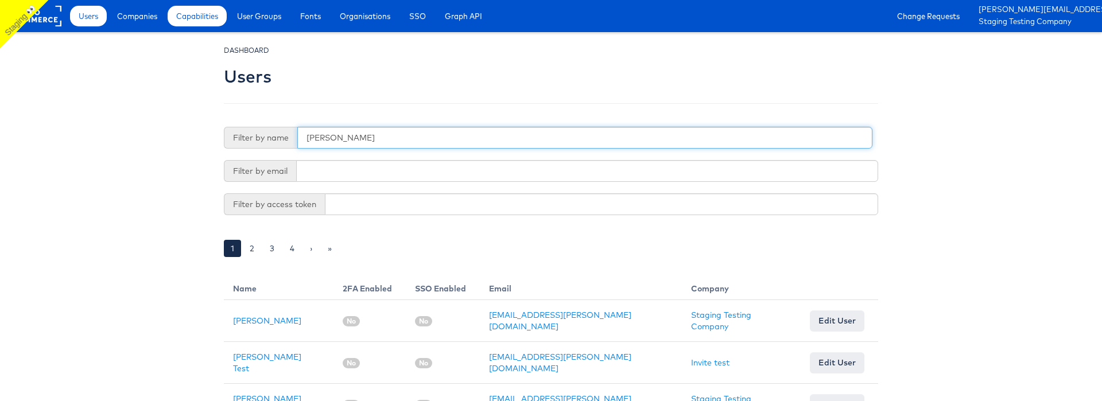
type input "colin"
click at [185, 9] on link "Capabilities" at bounding box center [197, 16] width 59 height 21
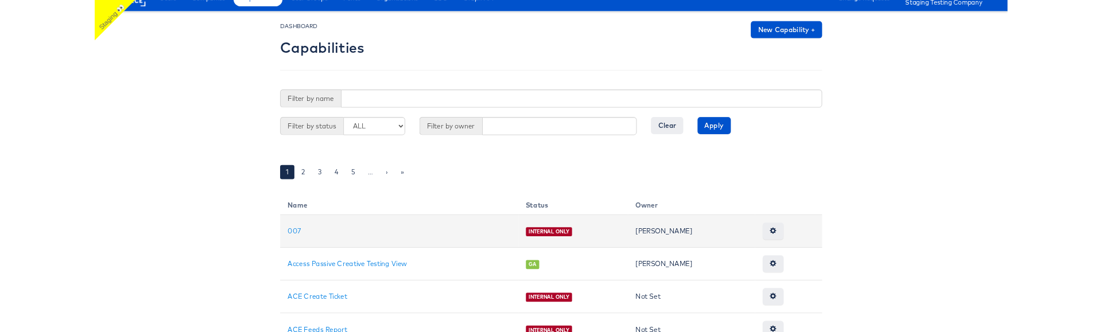
scroll to position [20, 0]
